Goal: Task Accomplishment & Management: Use online tool/utility

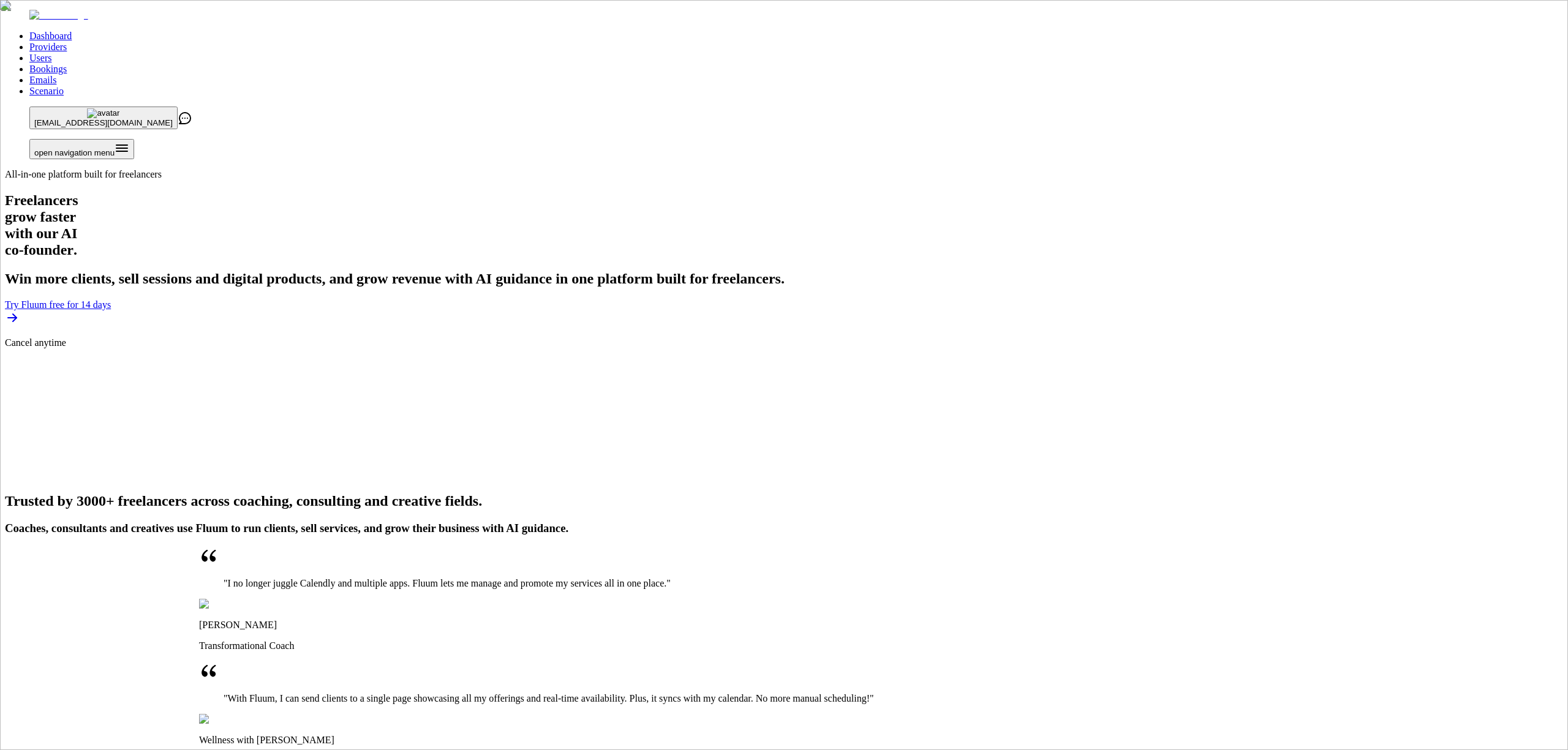
click at [67, 41] on link "Providers" at bounding box center [48, 46] width 37 height 11
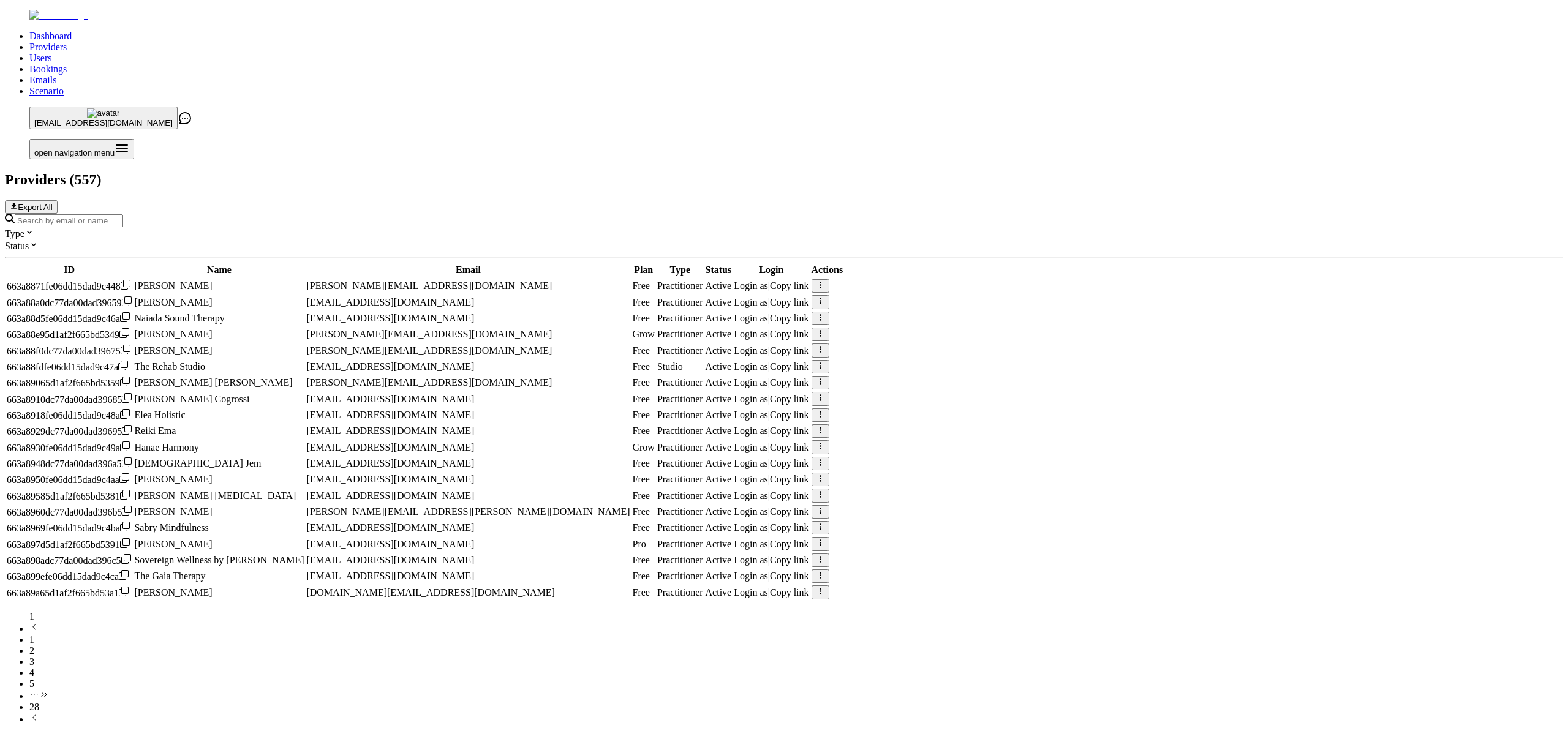
click at [123, 214] on input "Search by email or name" at bounding box center [69, 220] width 108 height 13
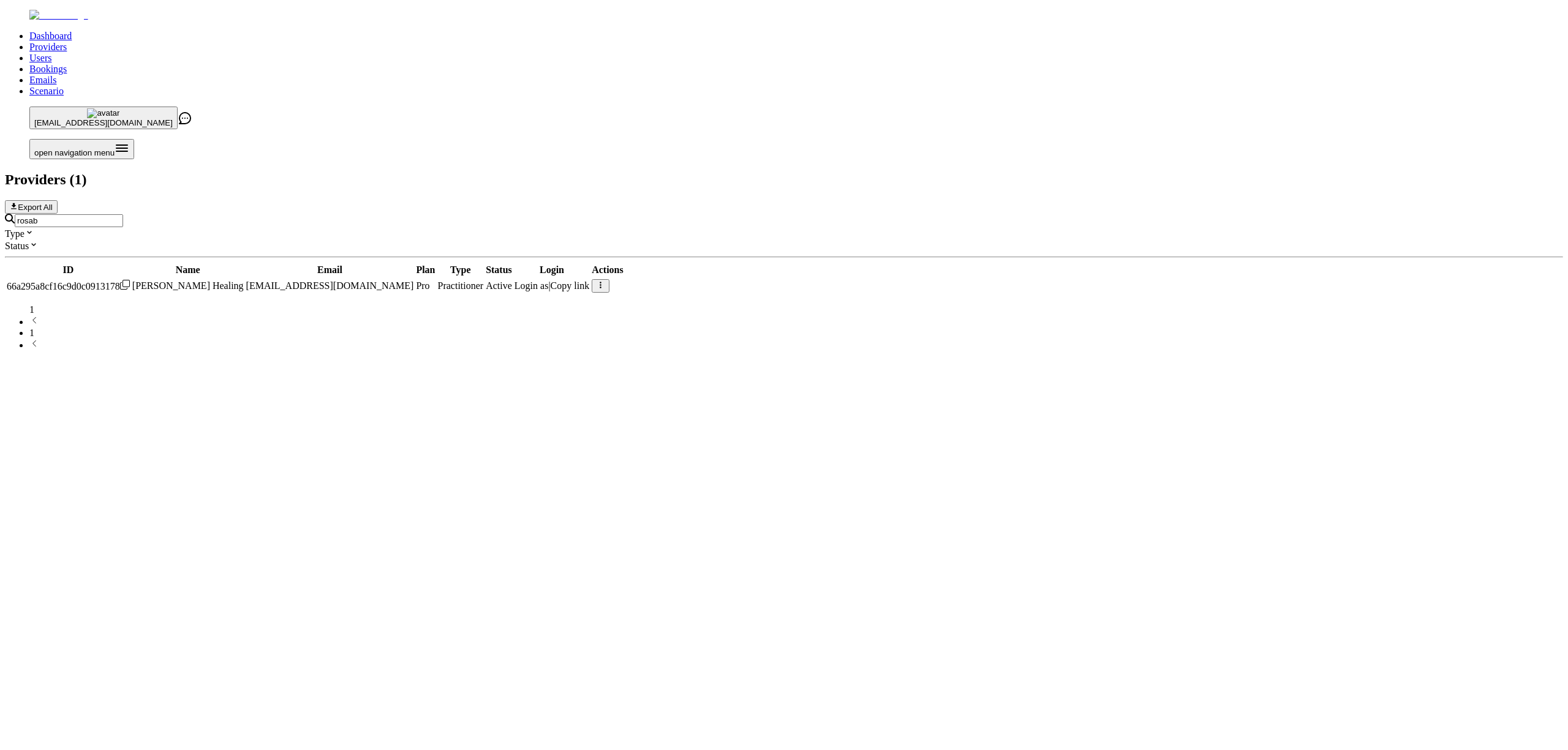
type input "rosab"
click at [548, 280] on span "Login as" at bounding box center [532, 285] width 35 height 11
